Goal: Check status: Check status

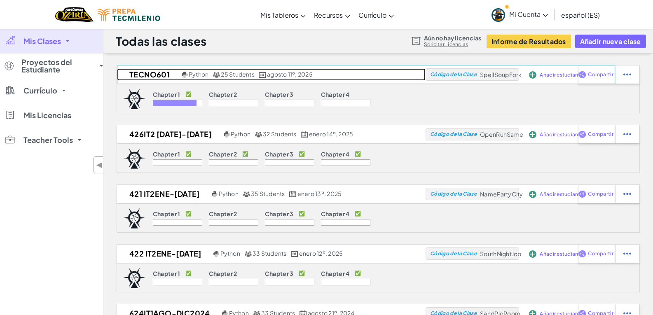
click at [154, 74] on h2 "TECNO601" at bounding box center [148, 74] width 63 height 12
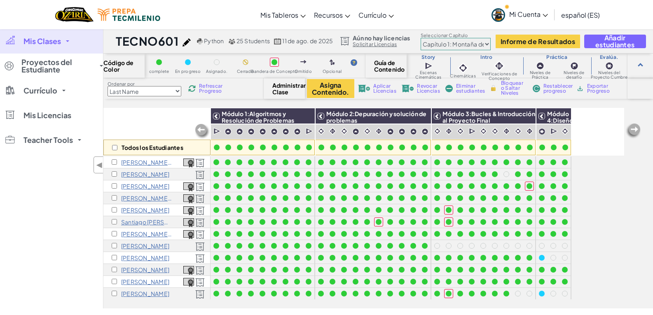
click at [169, 92] on select "Last Name first Name Progress (High to Low) Progress (Low to Hight)" at bounding box center [145, 91] width 74 height 10
select select "Progress (High to Low)"
click at [108, 86] on select "Last Name first Name Progress (High to Low) Progress (Low to Hight)" at bounding box center [145, 91] width 74 height 10
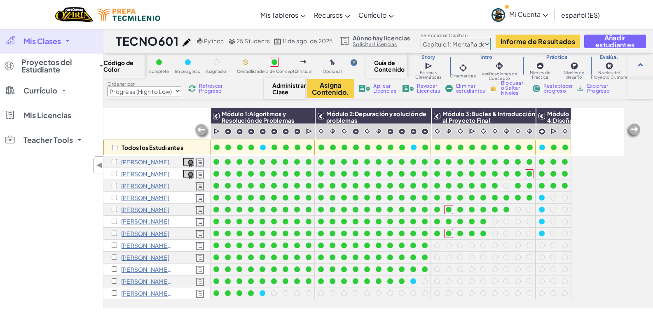
scroll to position [41, 0]
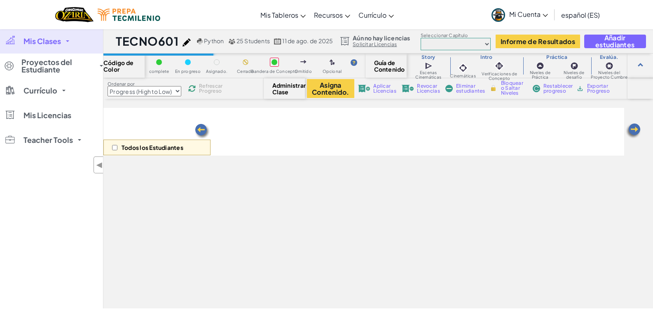
select select "Progress (High to Low)"
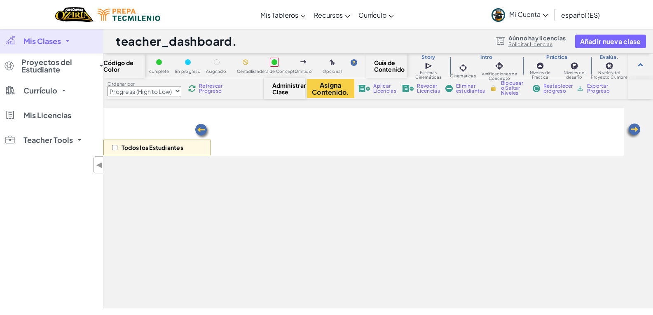
select select "Progress (High to Low)"
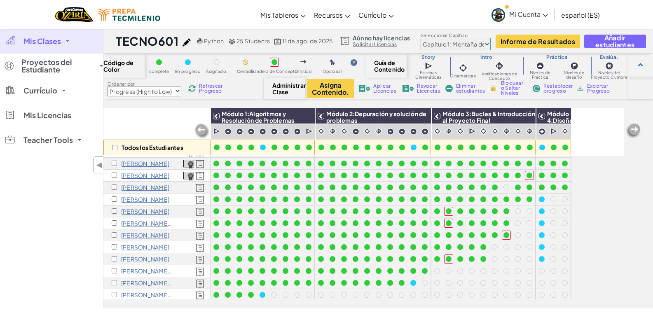
scroll to position [162, 0]
